Goal: Information Seeking & Learning: Learn about a topic

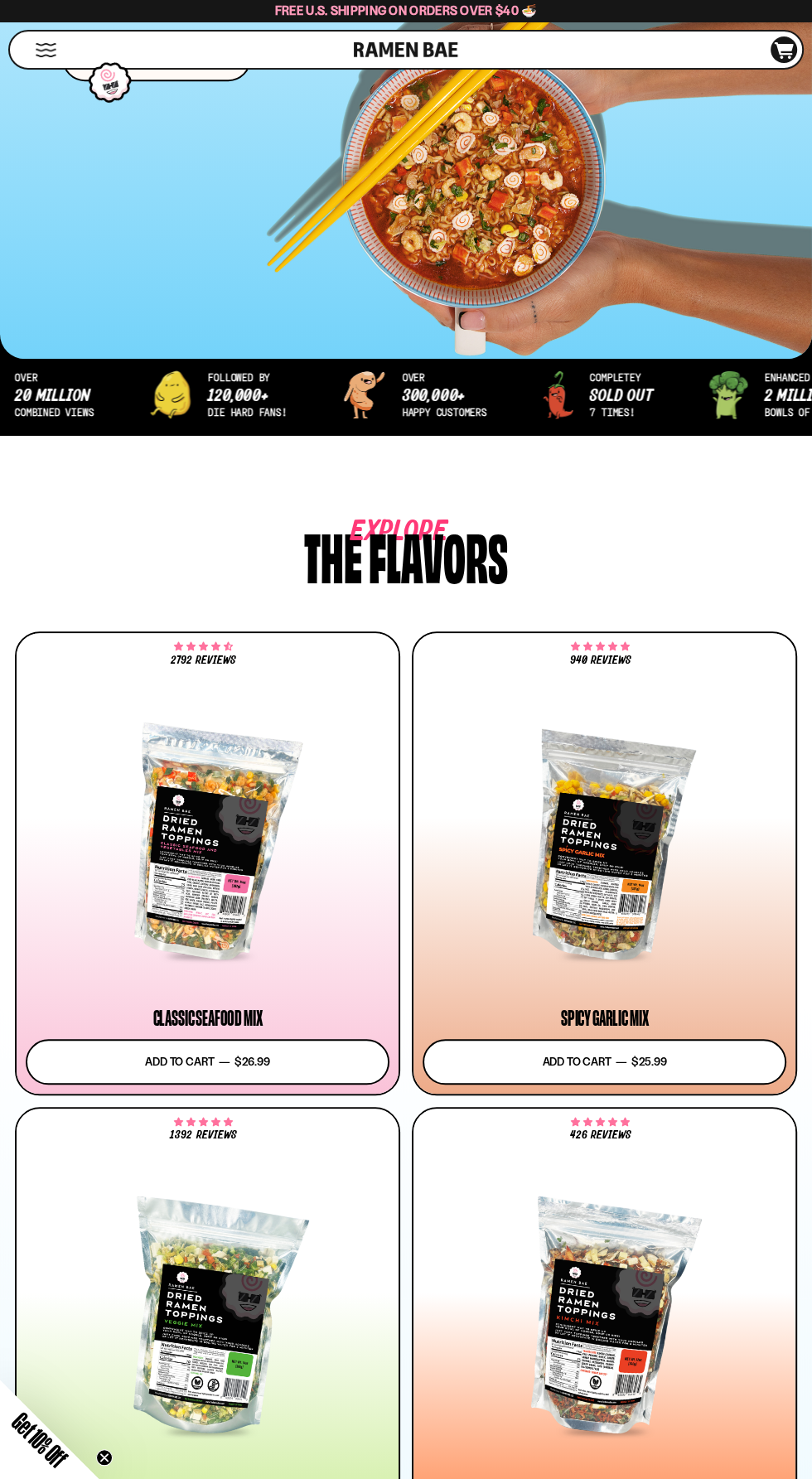
scroll to position [455, 0]
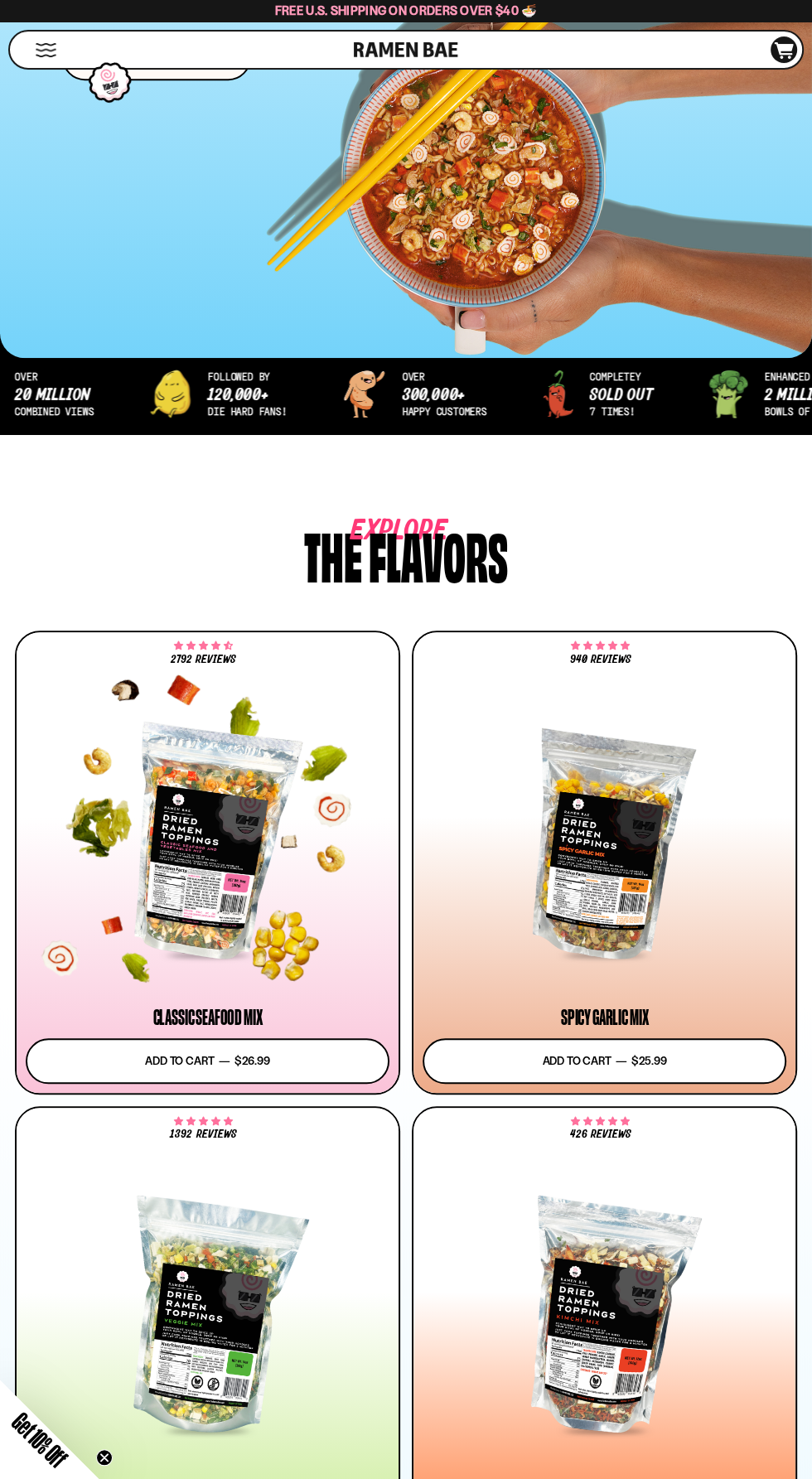
click at [205, 897] on div at bounding box center [208, 843] width 364 height 229
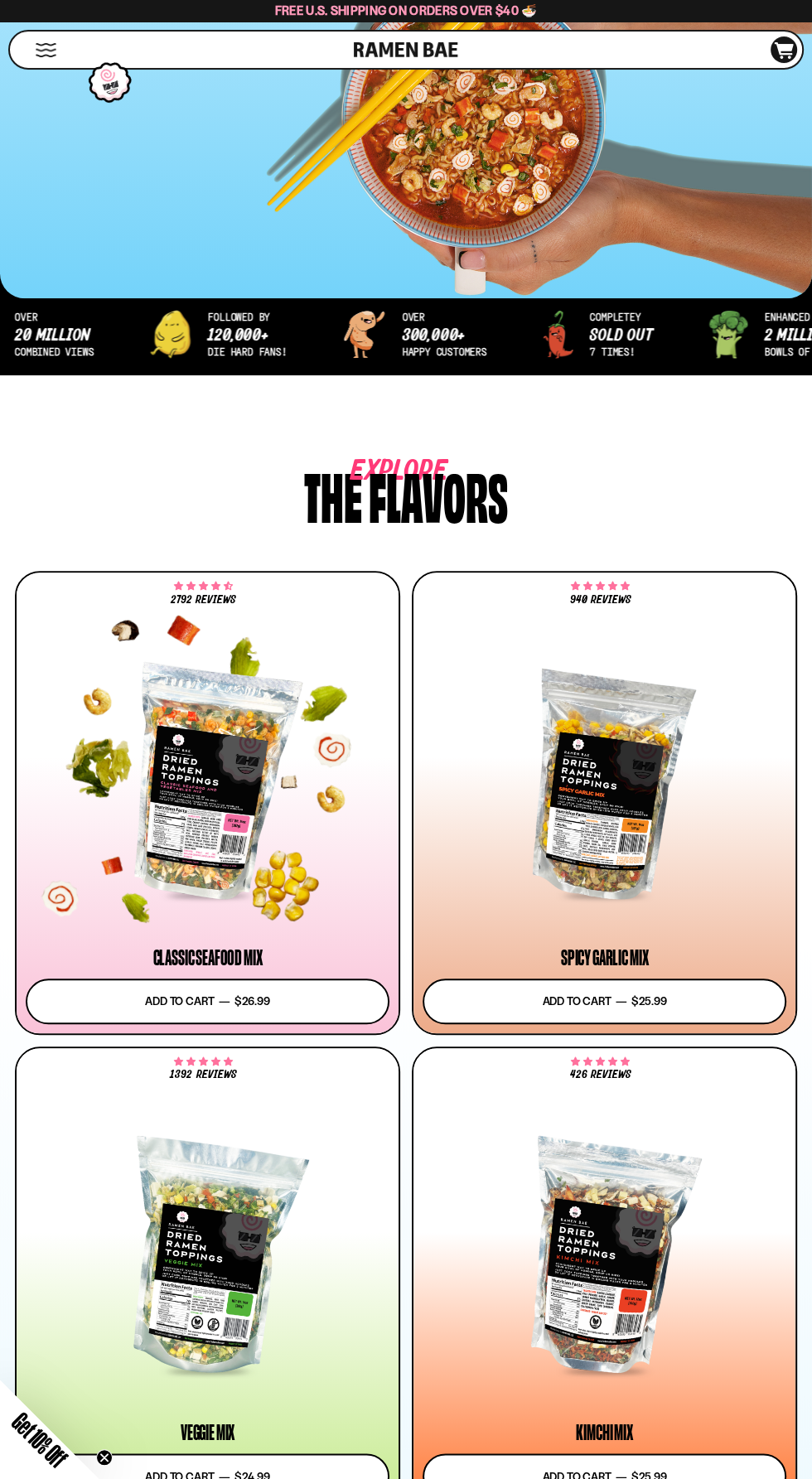
scroll to position [565, 0]
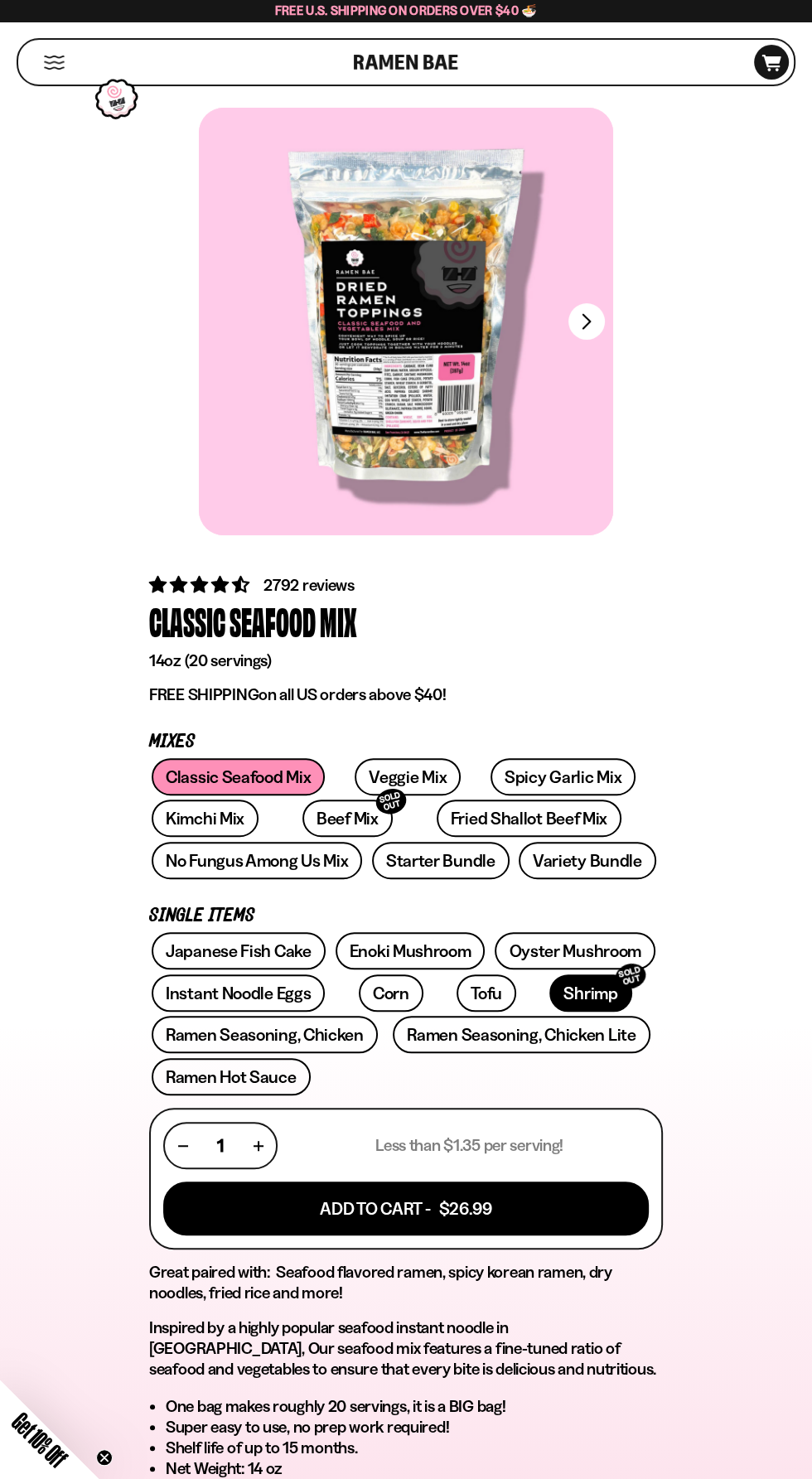
click at [549, 993] on link "Shrimp SOLD OUT" at bounding box center [590, 992] width 82 height 37
click at [457, 822] on link "Fried Shallot Beef Mix" at bounding box center [528, 817] width 184 height 37
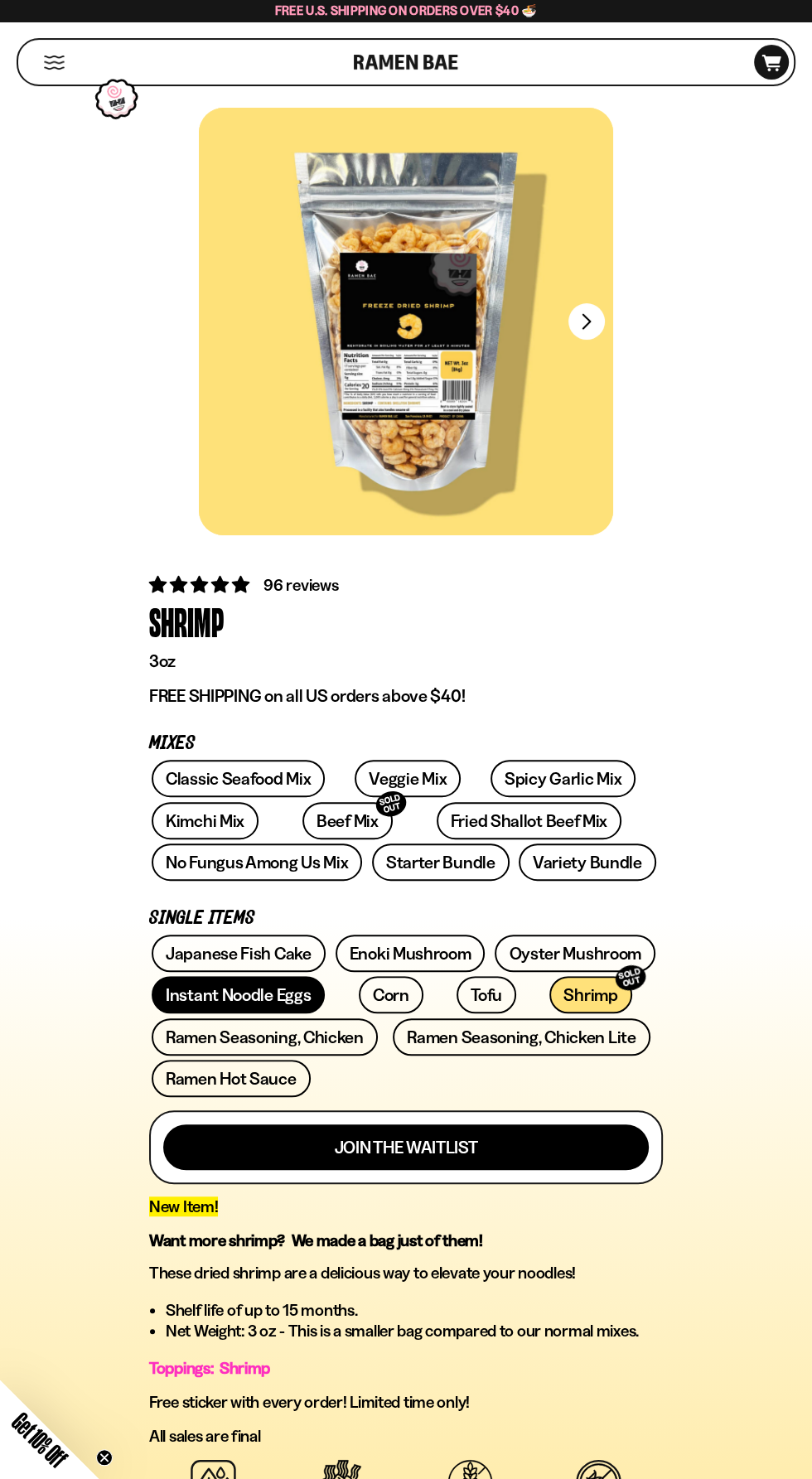
click at [255, 995] on link "Instant Noodle Eggs" at bounding box center [238, 994] width 173 height 37
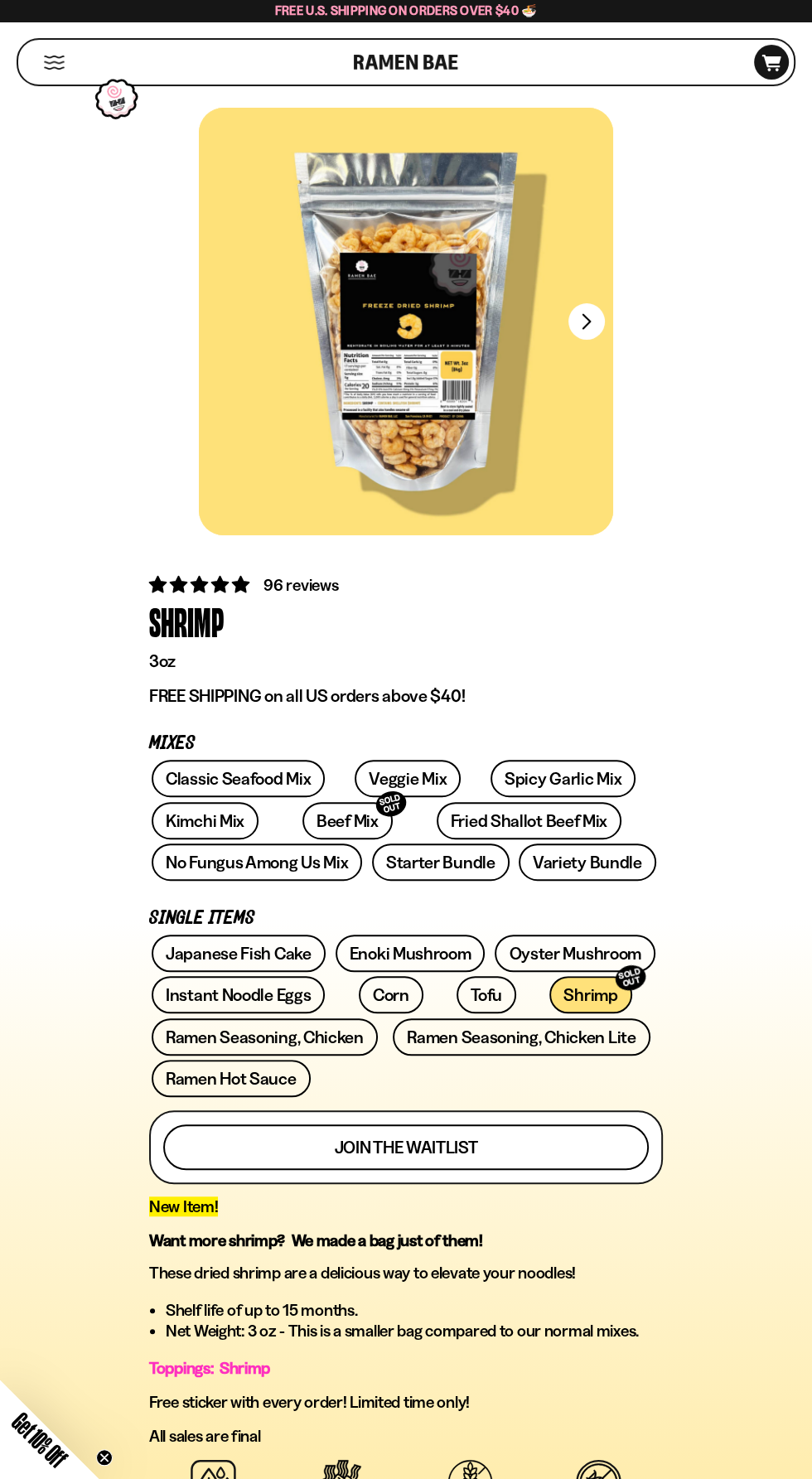
click at [523, 1148] on button "Join the waitlist" at bounding box center [405, 1146] width 486 height 46
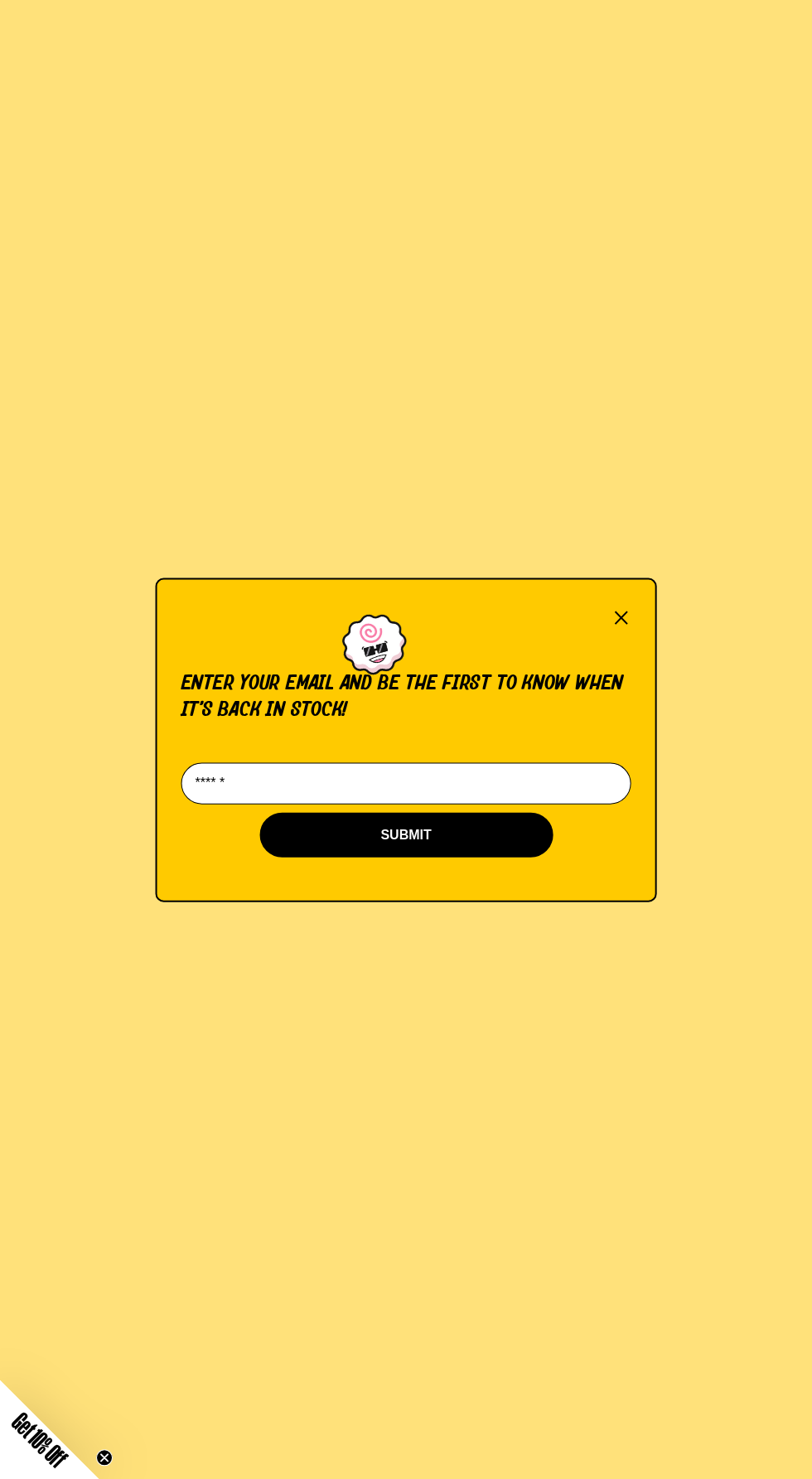
click at [436, 785] on input "Email*" at bounding box center [406, 783] width 449 height 42
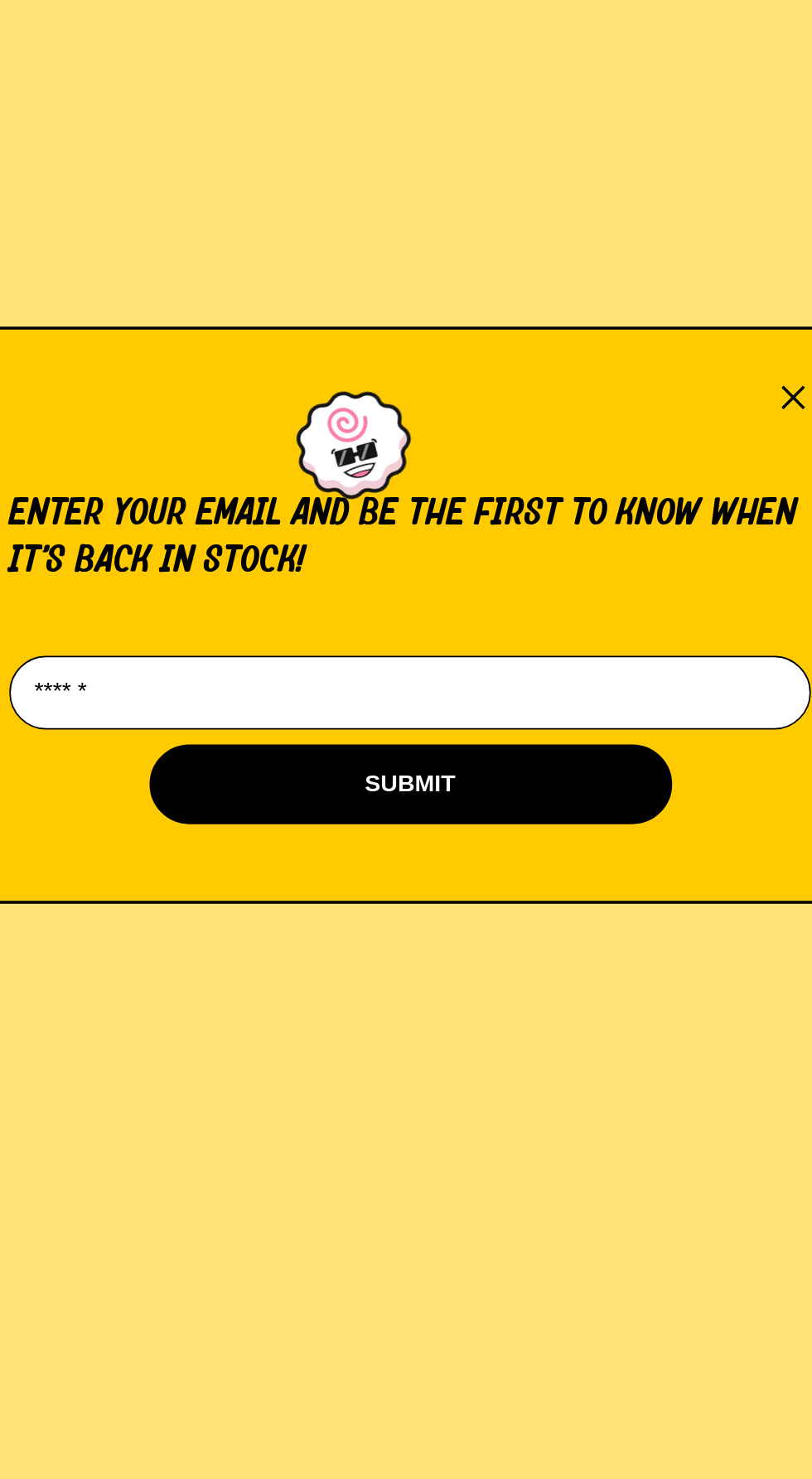
type input "**********"
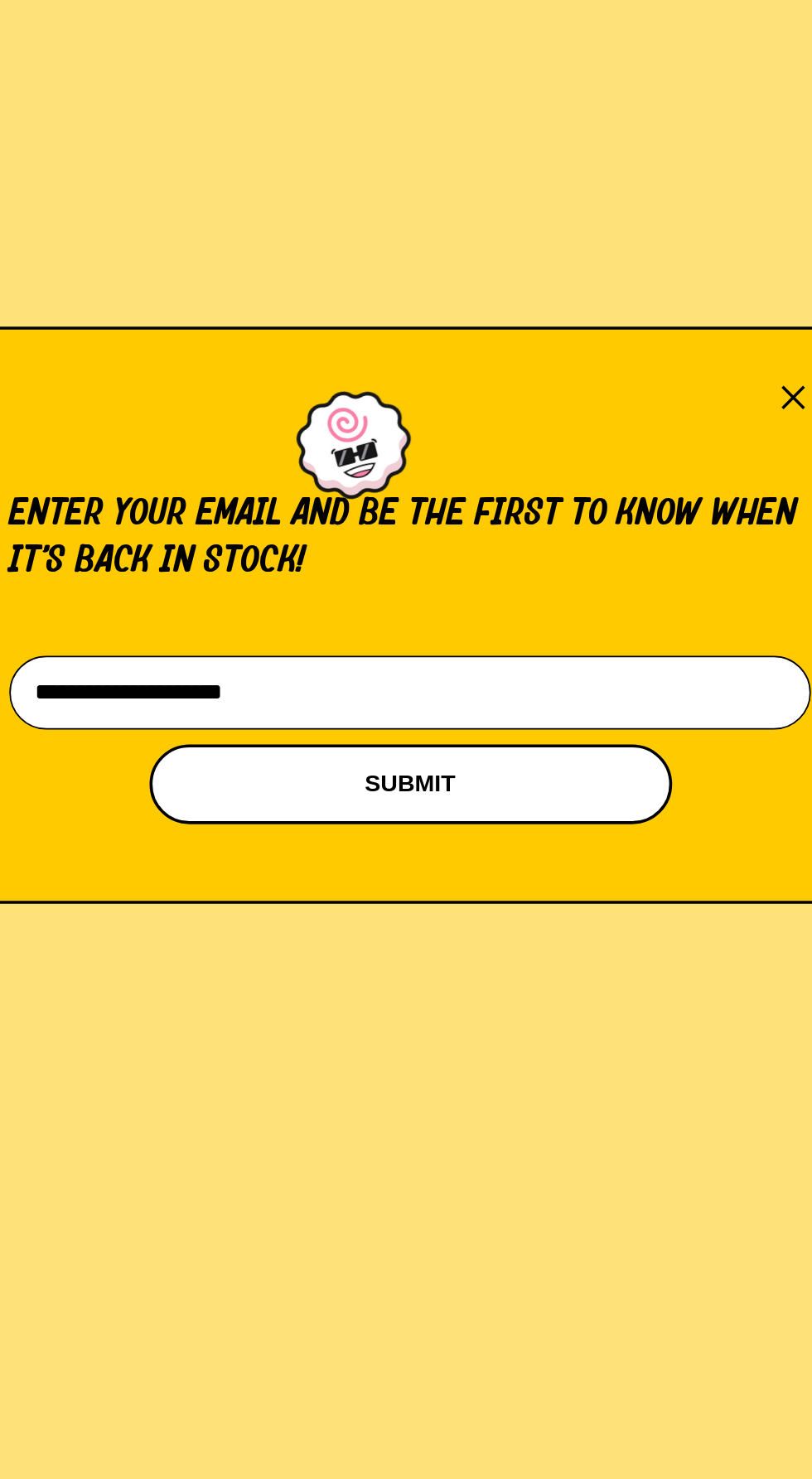
click at [430, 831] on button "SUBMIT" at bounding box center [405, 835] width 293 height 45
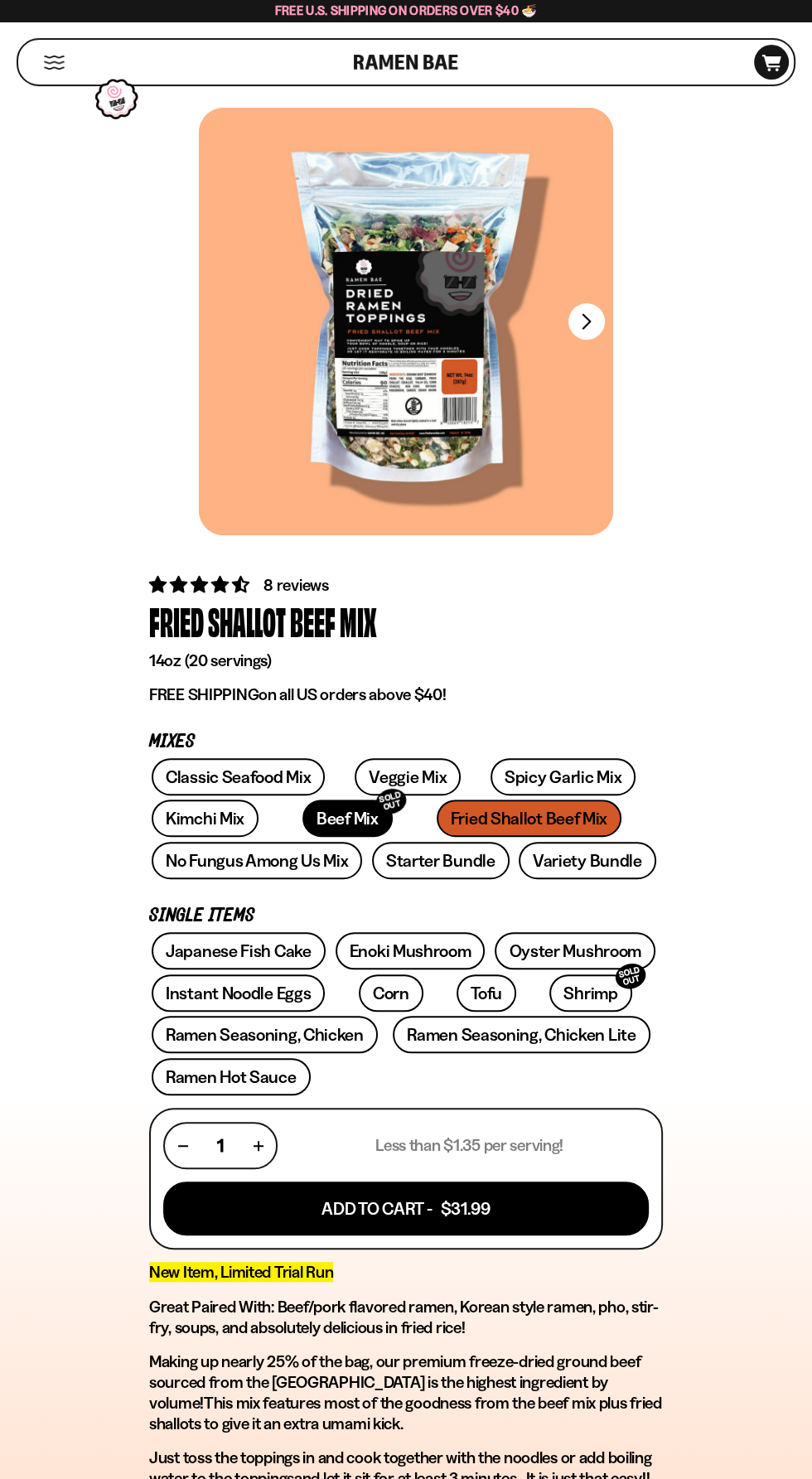
click at [312, 812] on link "Beef Mix SOLD OUT" at bounding box center [347, 817] width 90 height 37
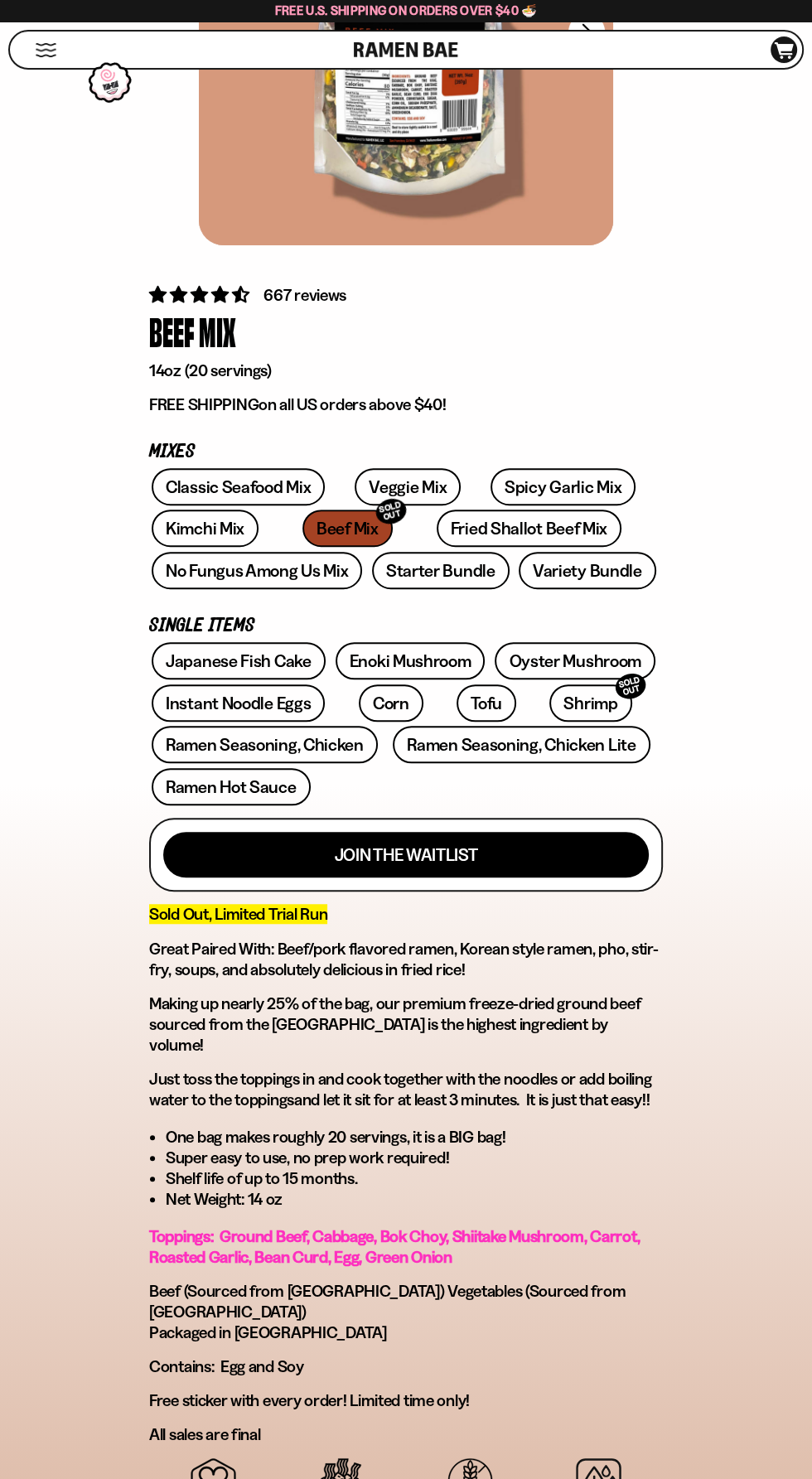
scroll to position [293, 0]
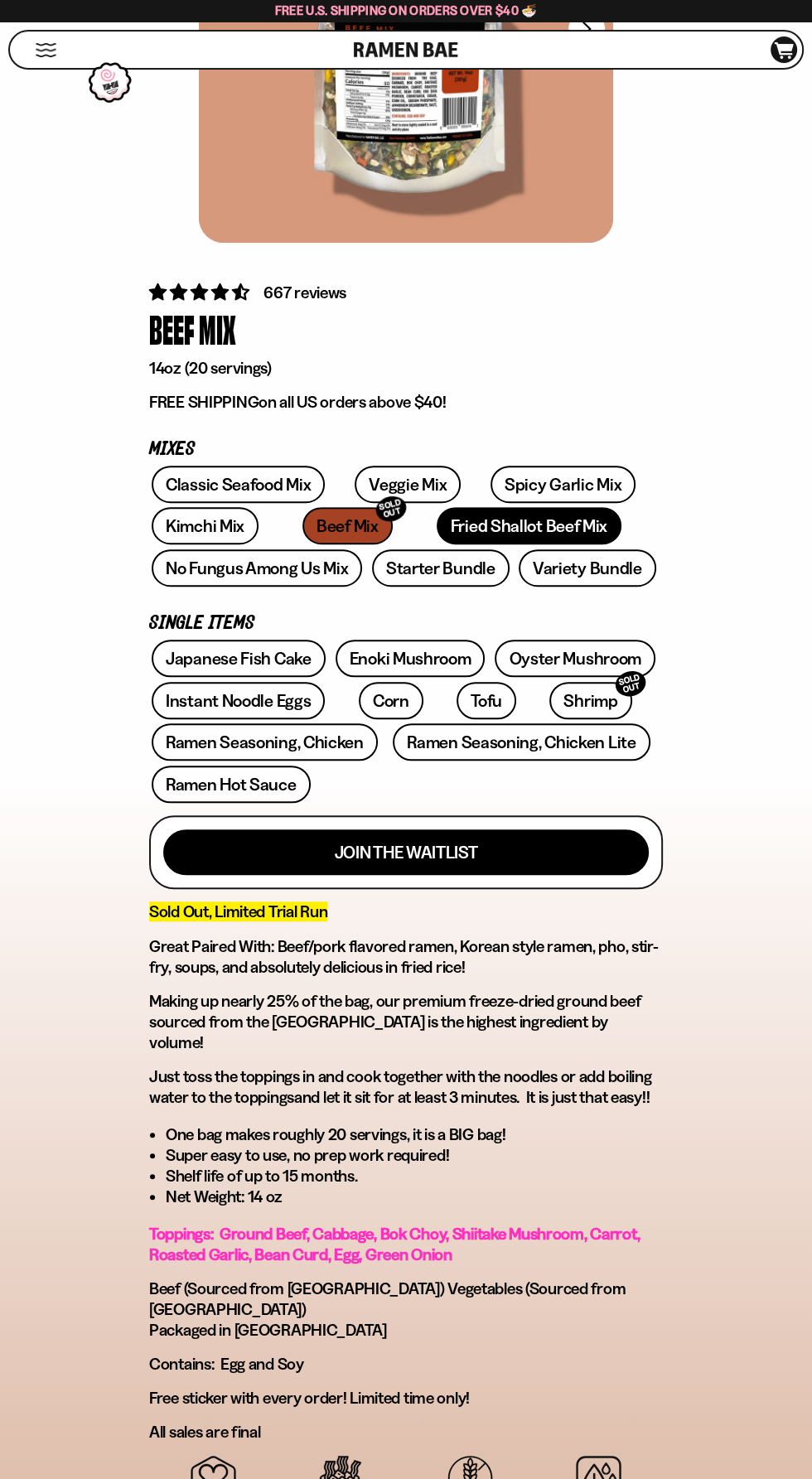
click at [464, 520] on link "Fried Shallot Beef Mix" at bounding box center [528, 525] width 184 height 37
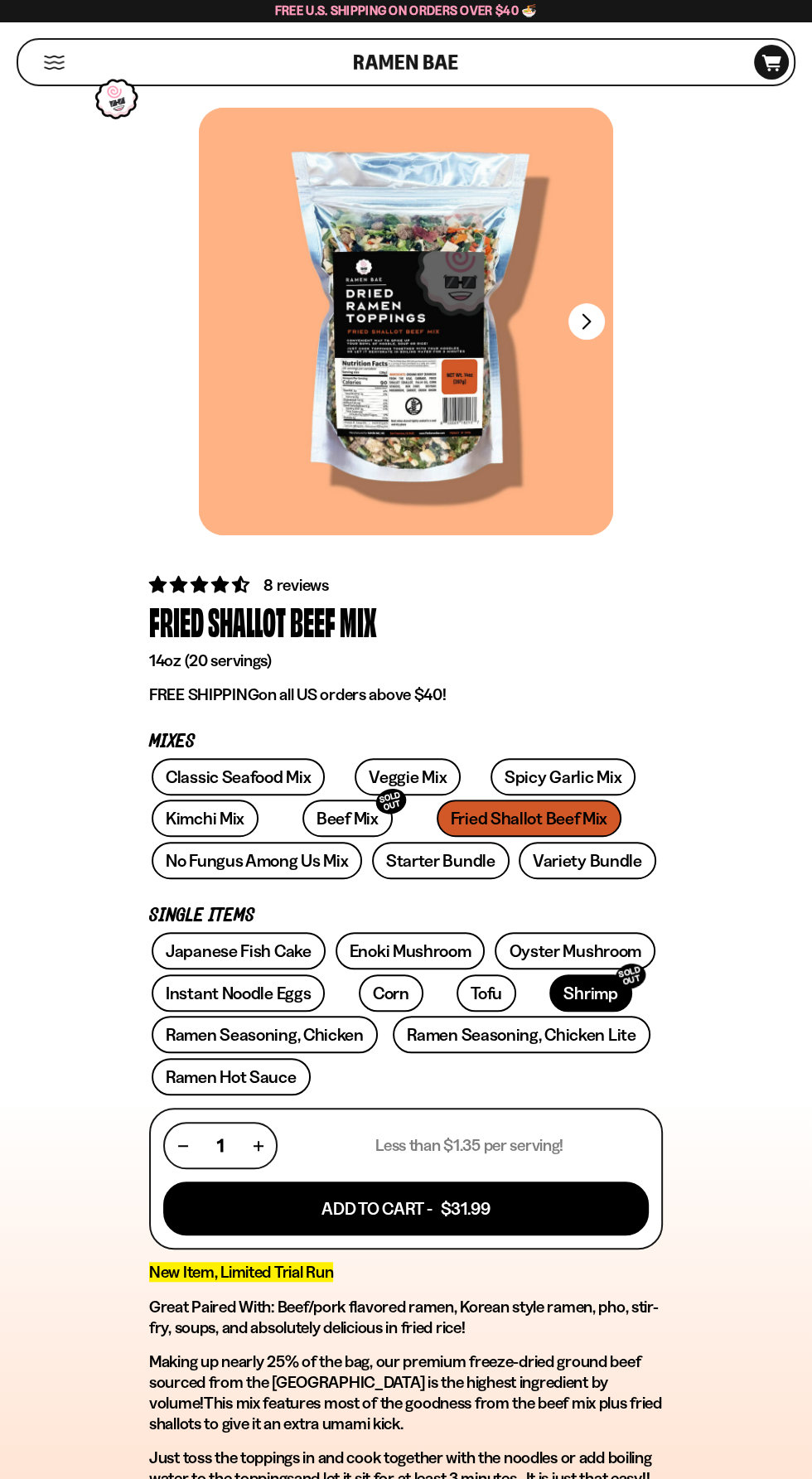
click at [549, 988] on link "Shrimp SOLD OUT" at bounding box center [590, 992] width 82 height 37
